Goal: Task Accomplishment & Management: Use online tool/utility

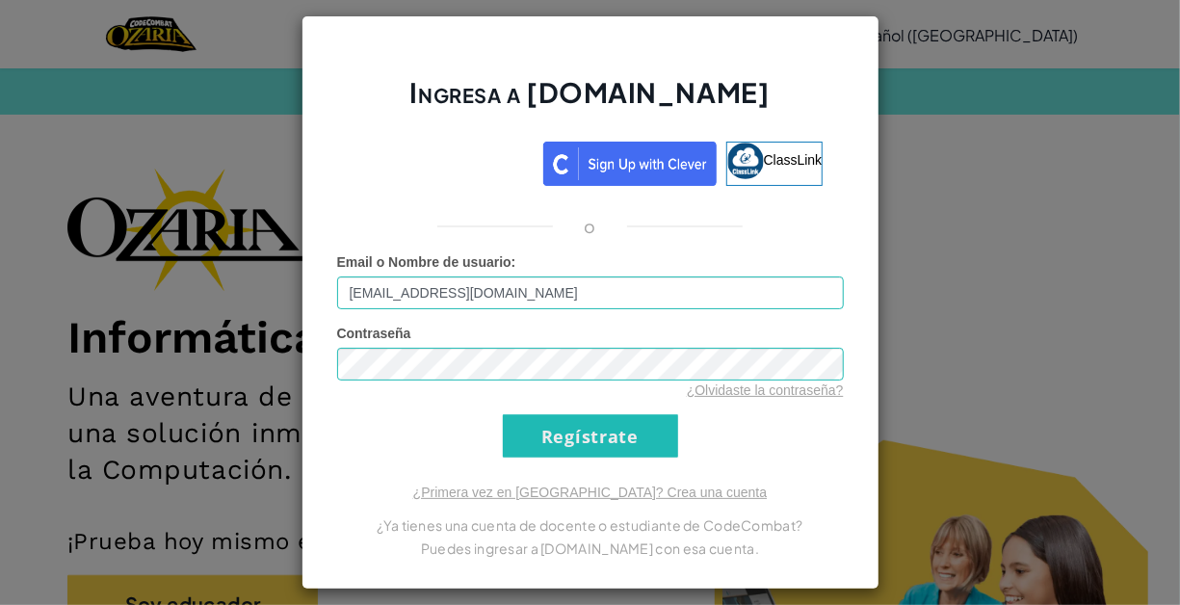
click at [556, 428] on input "Regístrate" at bounding box center [590, 435] width 175 height 43
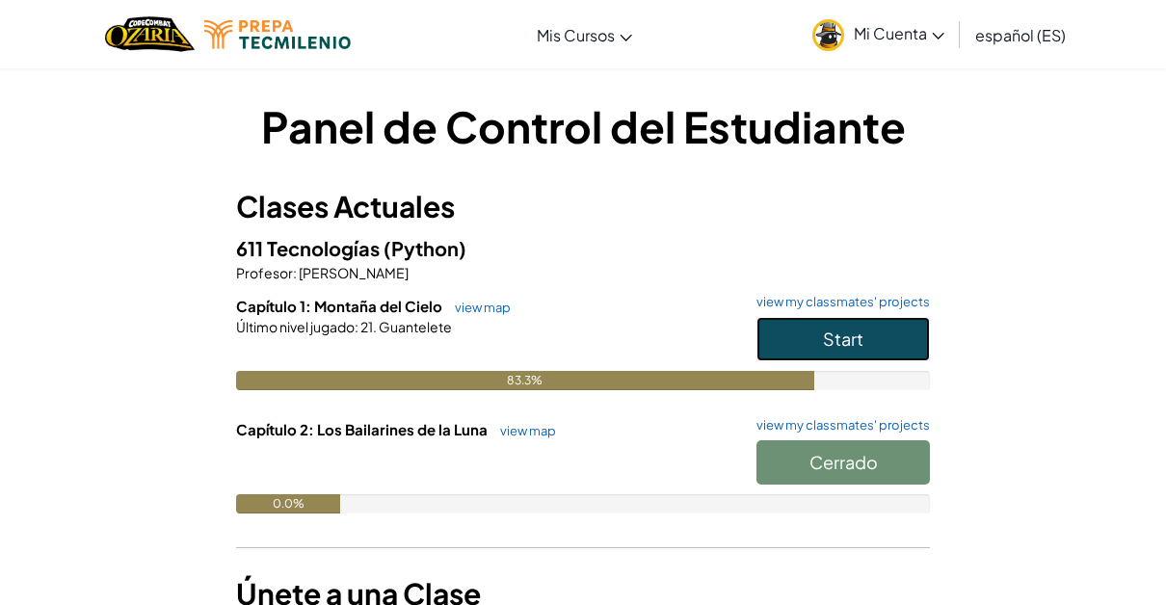
click at [863, 351] on button "Start" at bounding box center [842, 339] width 173 height 44
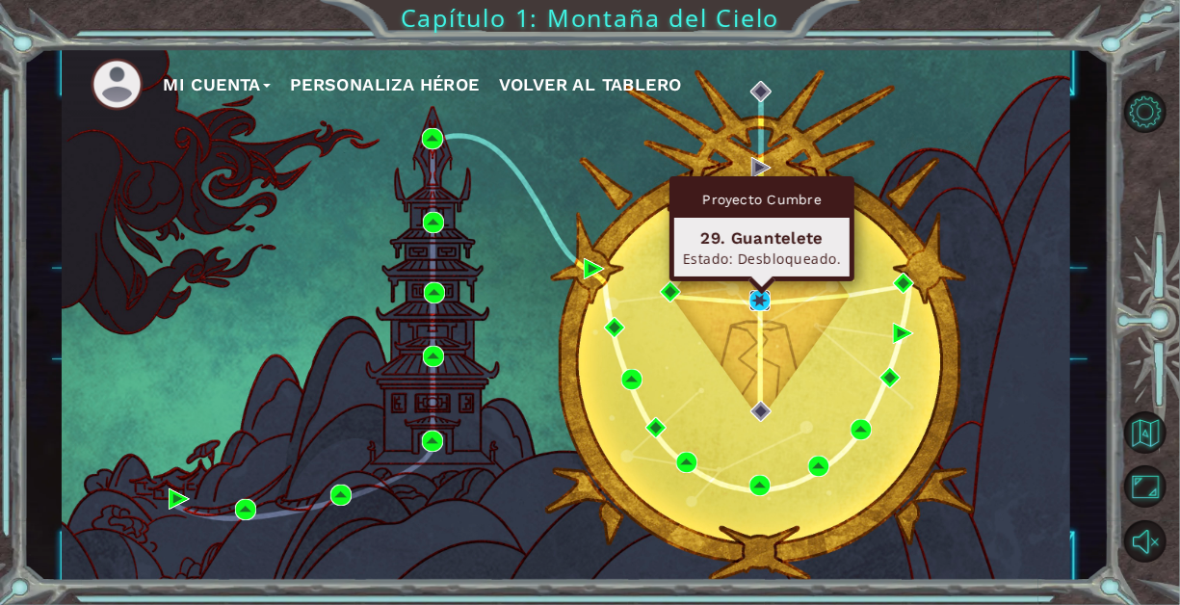
click at [763, 307] on img at bounding box center [759, 300] width 21 height 21
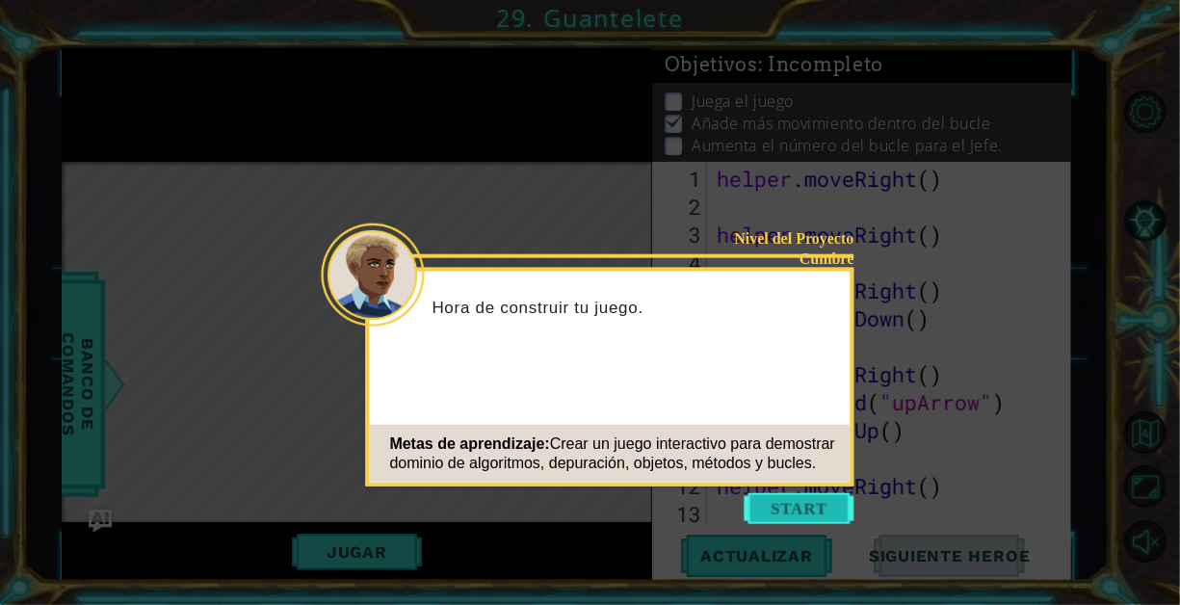
click at [816, 511] on button "Start" at bounding box center [800, 508] width 110 height 31
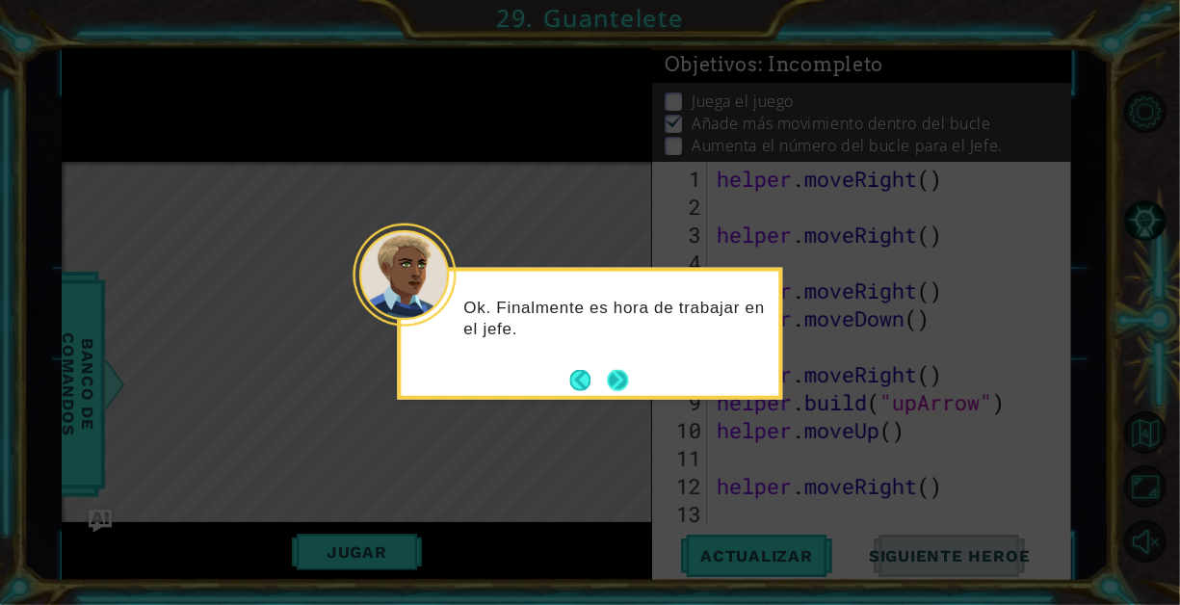
click at [626, 380] on button "Next" at bounding box center [618, 379] width 21 height 21
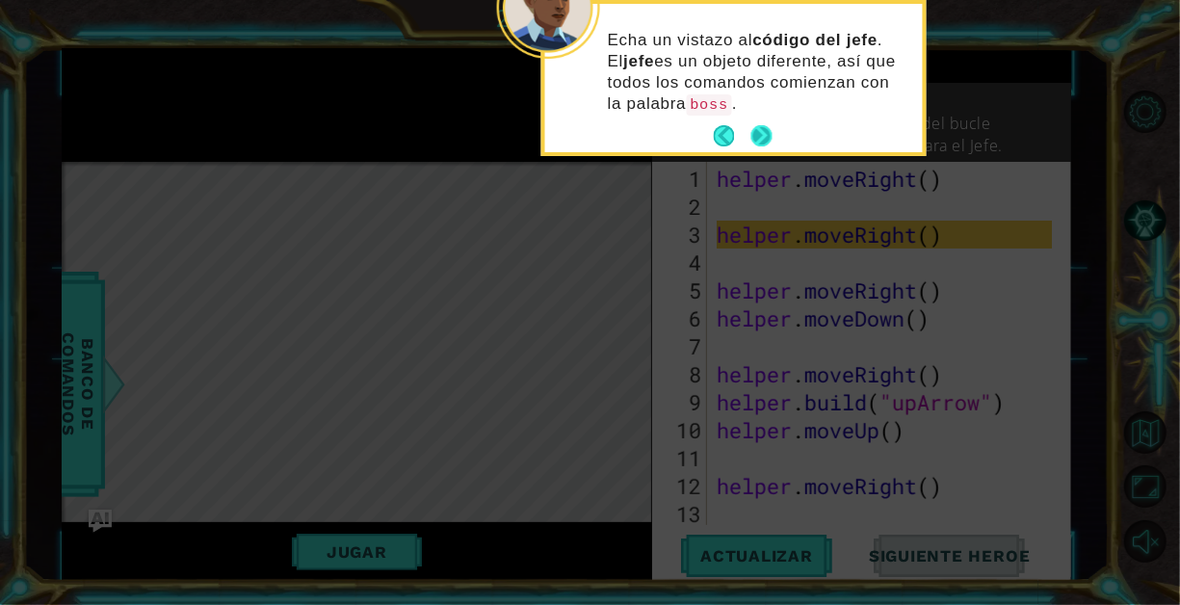
click at [772, 135] on button "Next" at bounding box center [761, 135] width 21 height 21
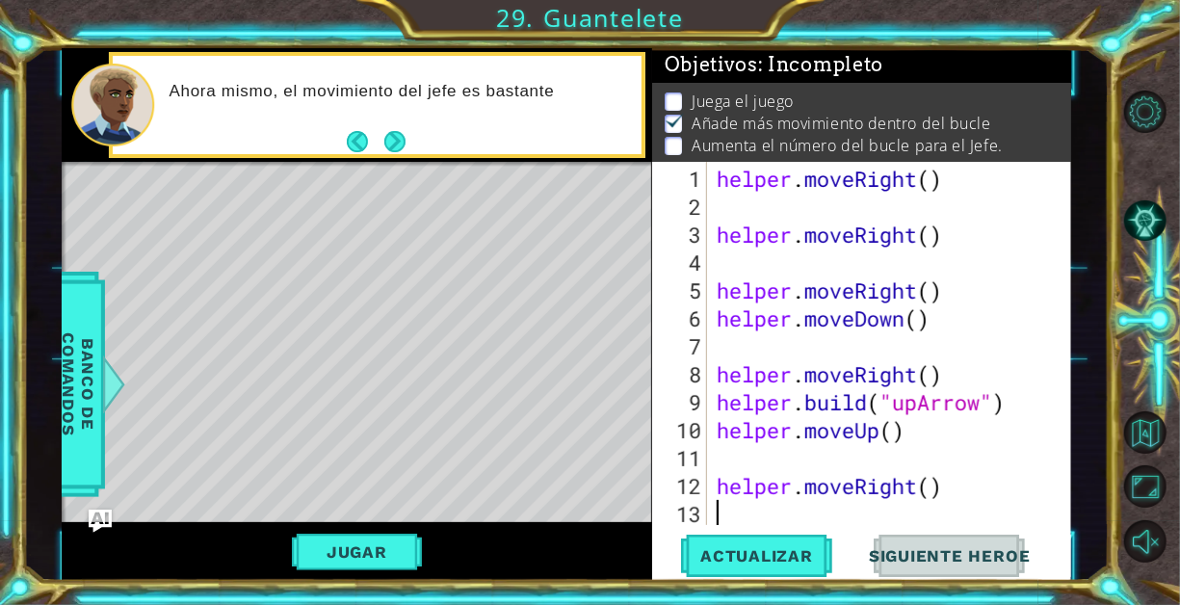
click at [742, 513] on div "helper . moveRight ( ) helper . moveRight ( ) helper . moveRight ( ) helper . m…" at bounding box center [888, 374] width 350 height 419
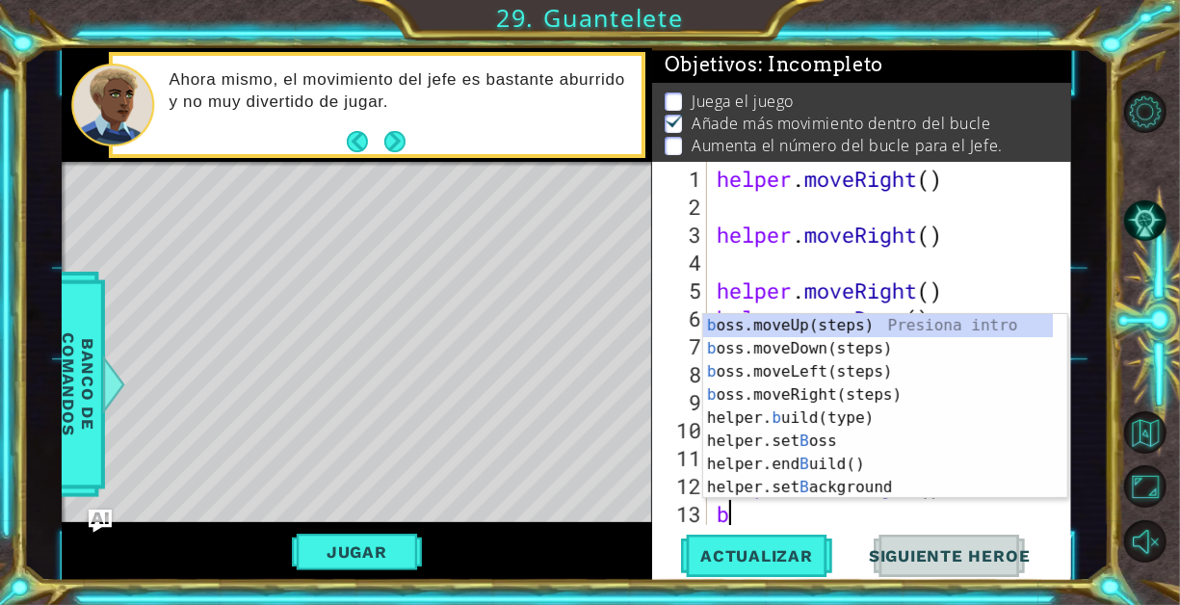
type textarea "bo"
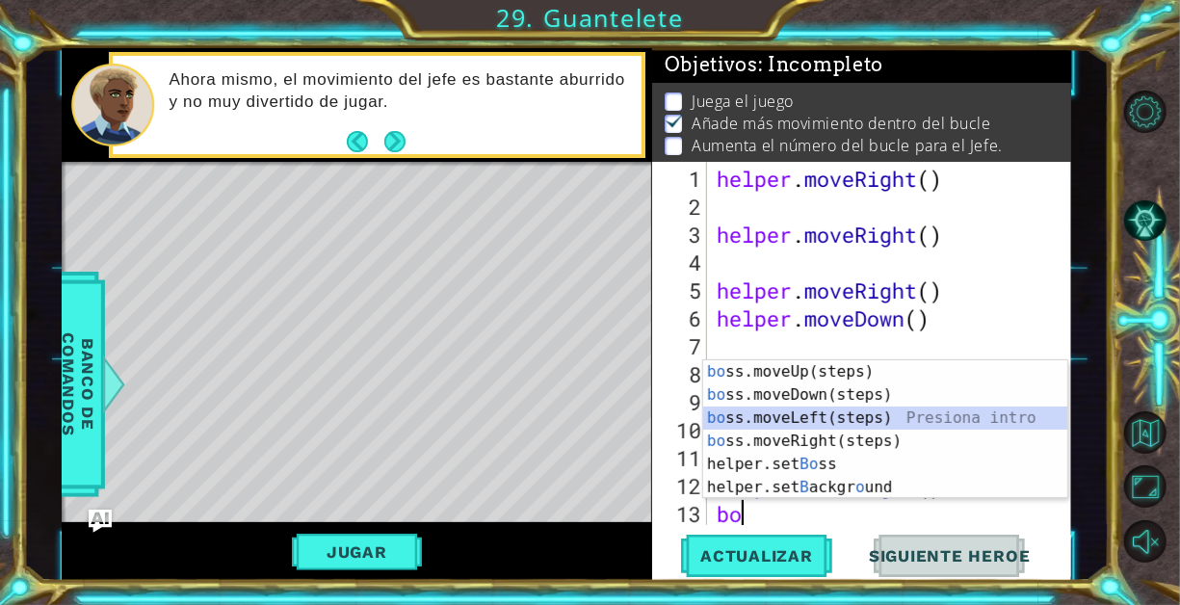
click at [809, 422] on div "bo ss.moveUp(steps) Presiona intro bo ss.moveDown(steps) Presiona intro bo ss.m…" at bounding box center [885, 452] width 365 height 185
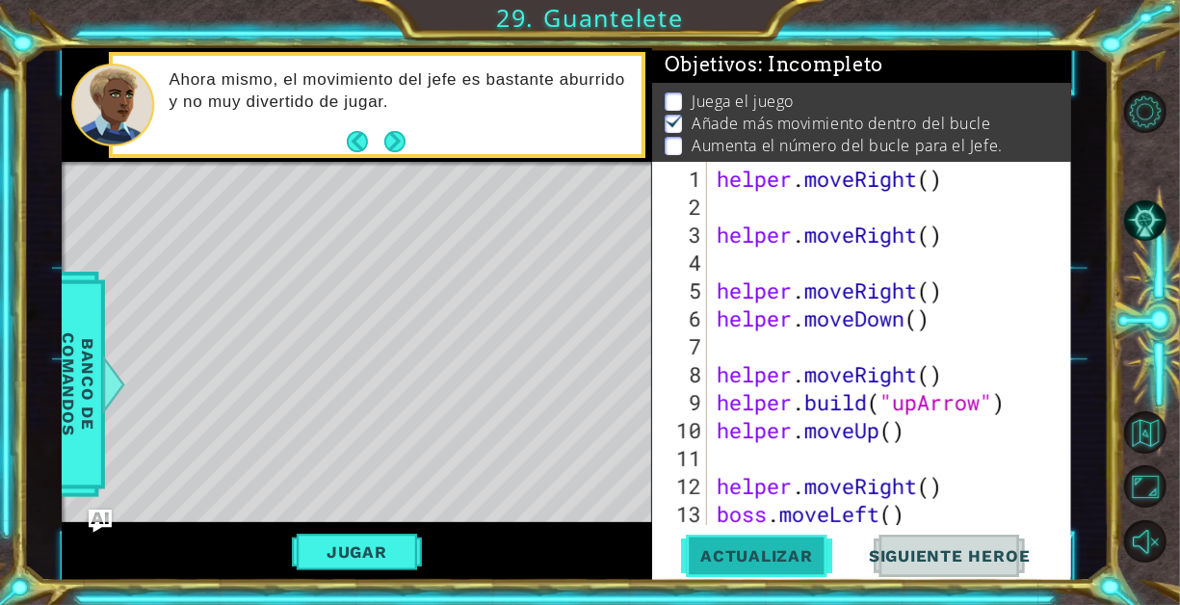
click at [774, 555] on span "Actualizar" at bounding box center [756, 555] width 151 height 19
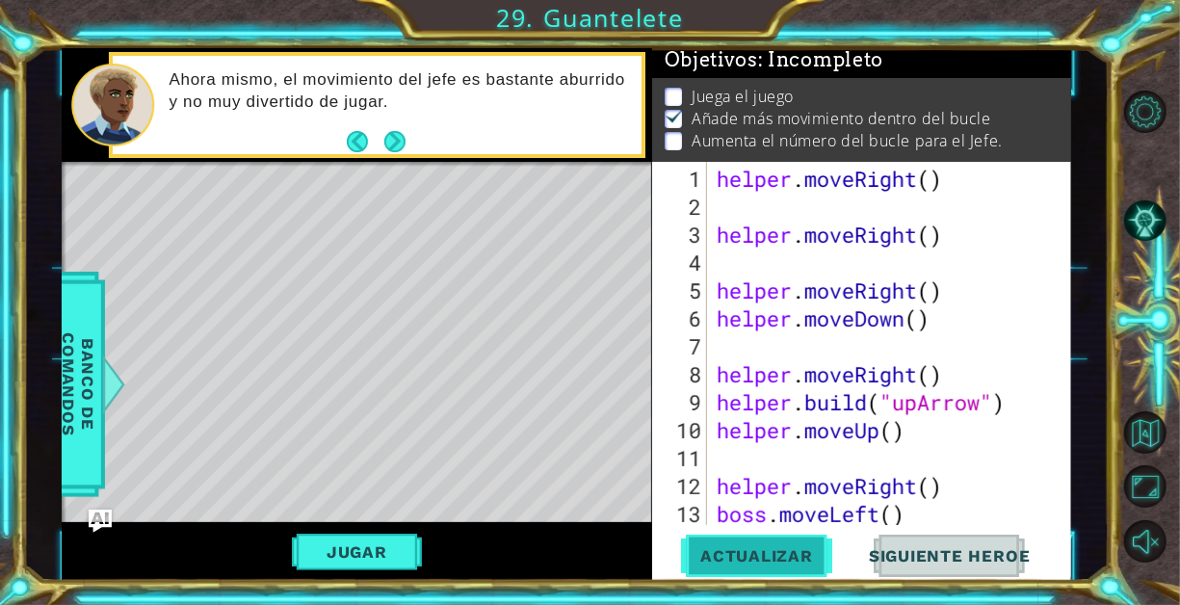
scroll to position [14, 0]
click at [774, 555] on span "Actualizar" at bounding box center [756, 555] width 151 height 19
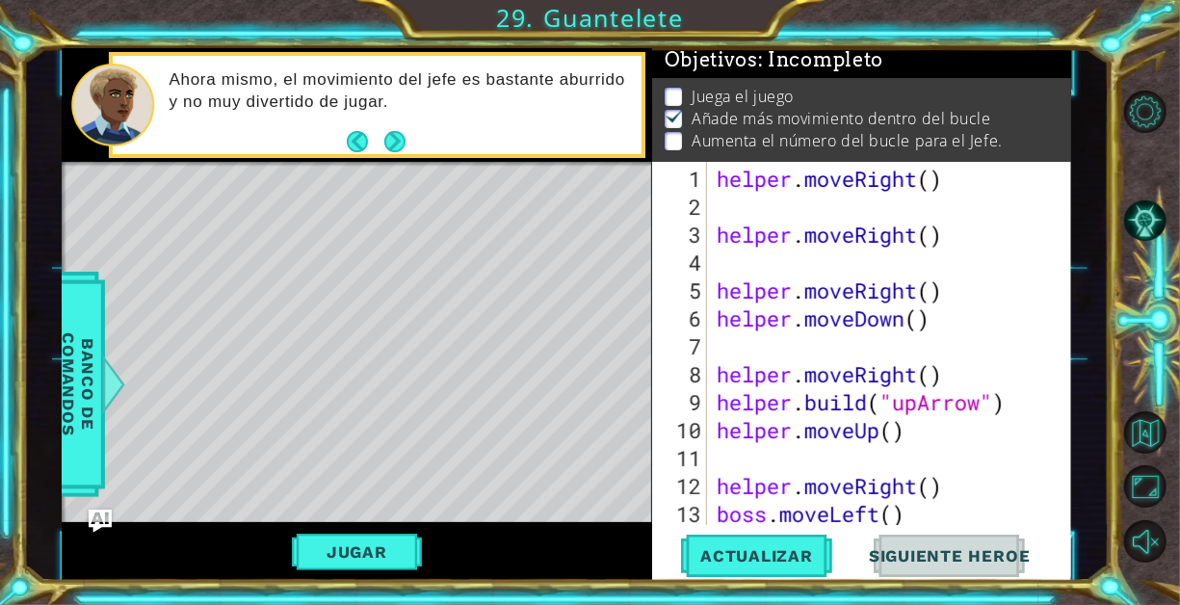
drag, startPoint x: 1055, startPoint y: 223, endPoint x: 1102, endPoint y: 123, distance: 109.9
click at [1102, 123] on div "1 ההההההההההההההההההההההההההההההההההההההההההההההההההההההההההההההההההההההההההההה…" at bounding box center [567, 314] width 1086 height 533
